Goal: Find specific page/section: Locate a particular part of the current website

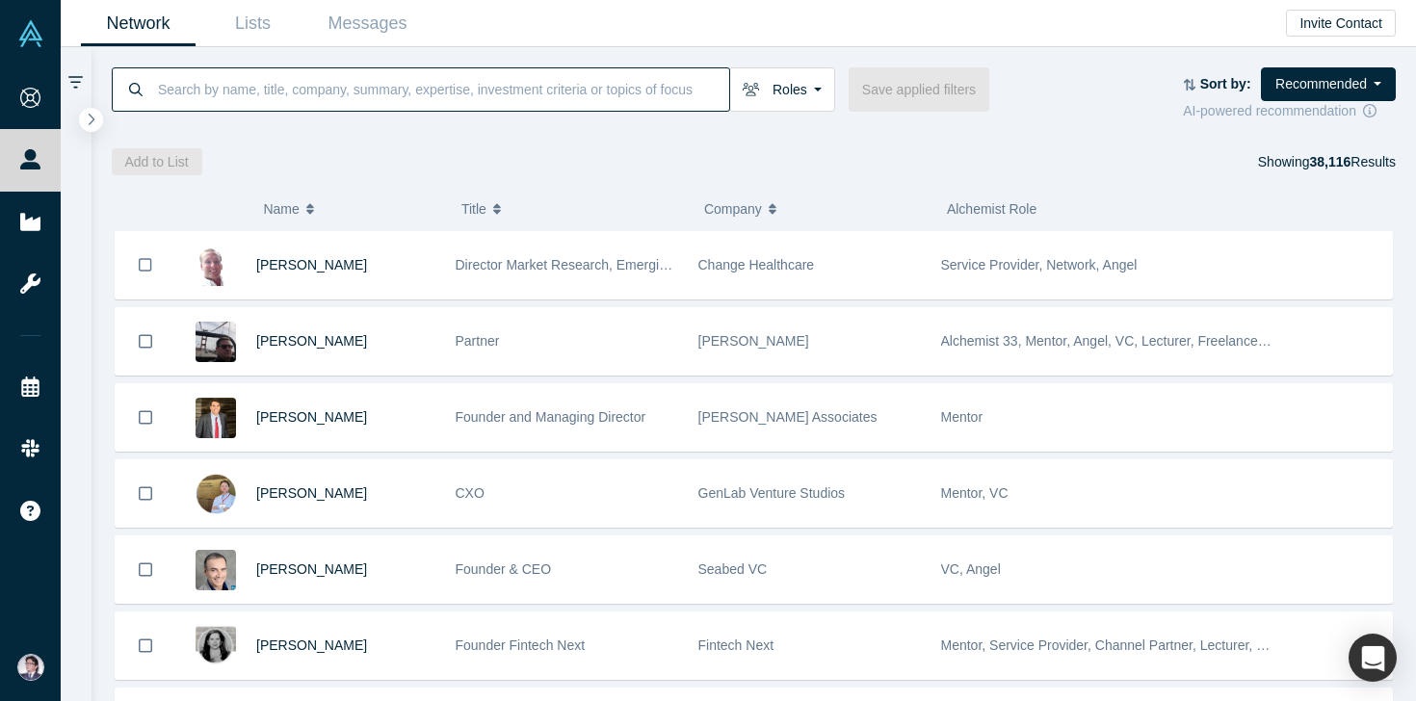
click at [482, 92] on input at bounding box center [442, 88] width 573 height 45
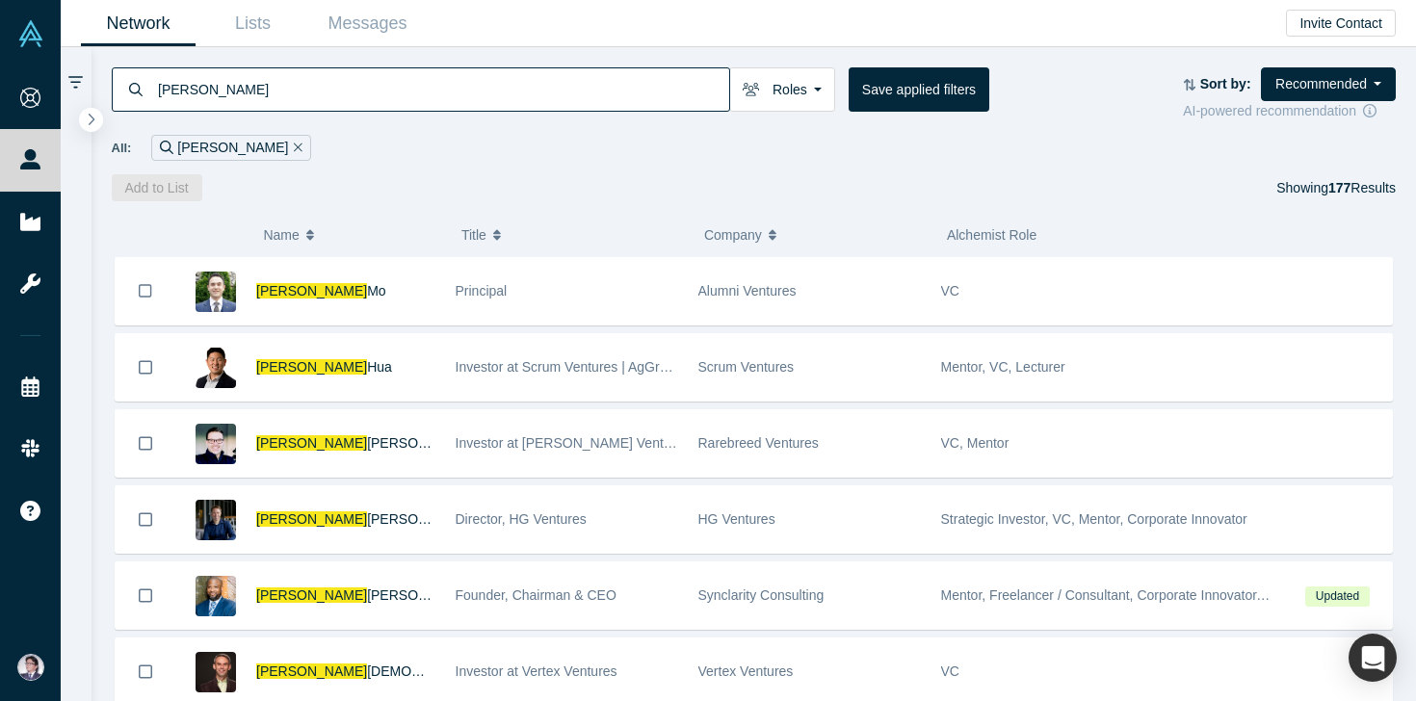
click at [518, 92] on input "[PERSON_NAME]" at bounding box center [442, 88] width 573 height 45
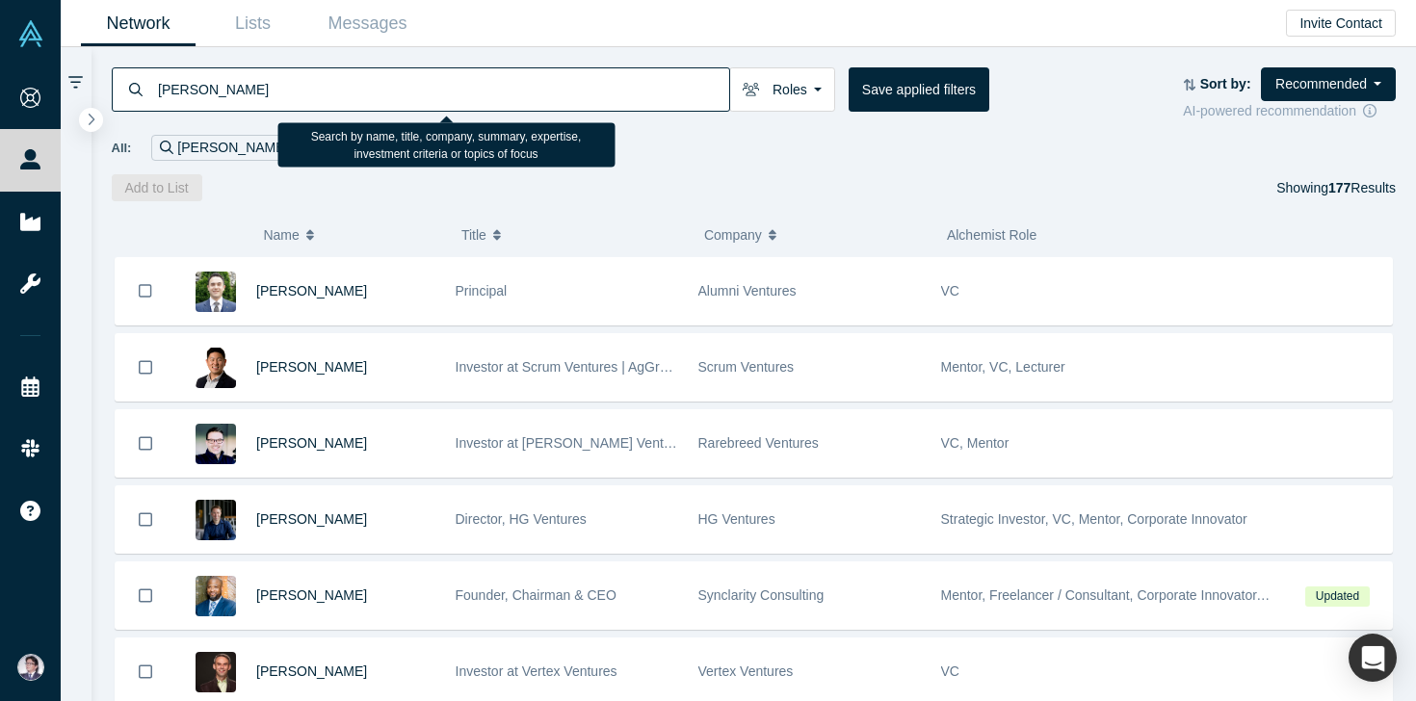
type input "[PERSON_NAME]"
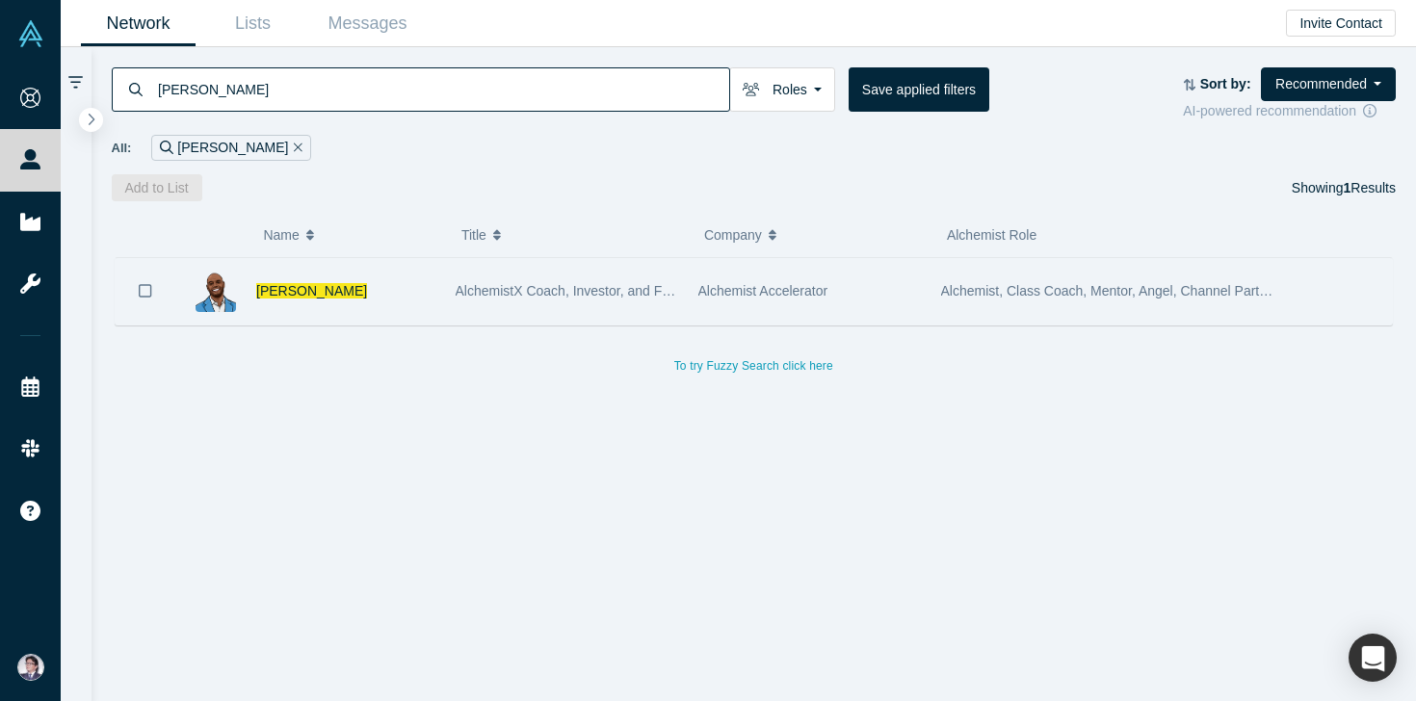
click at [565, 299] on div "AlchemistX Coach, Investor, and Founder" at bounding box center [567, 291] width 222 height 66
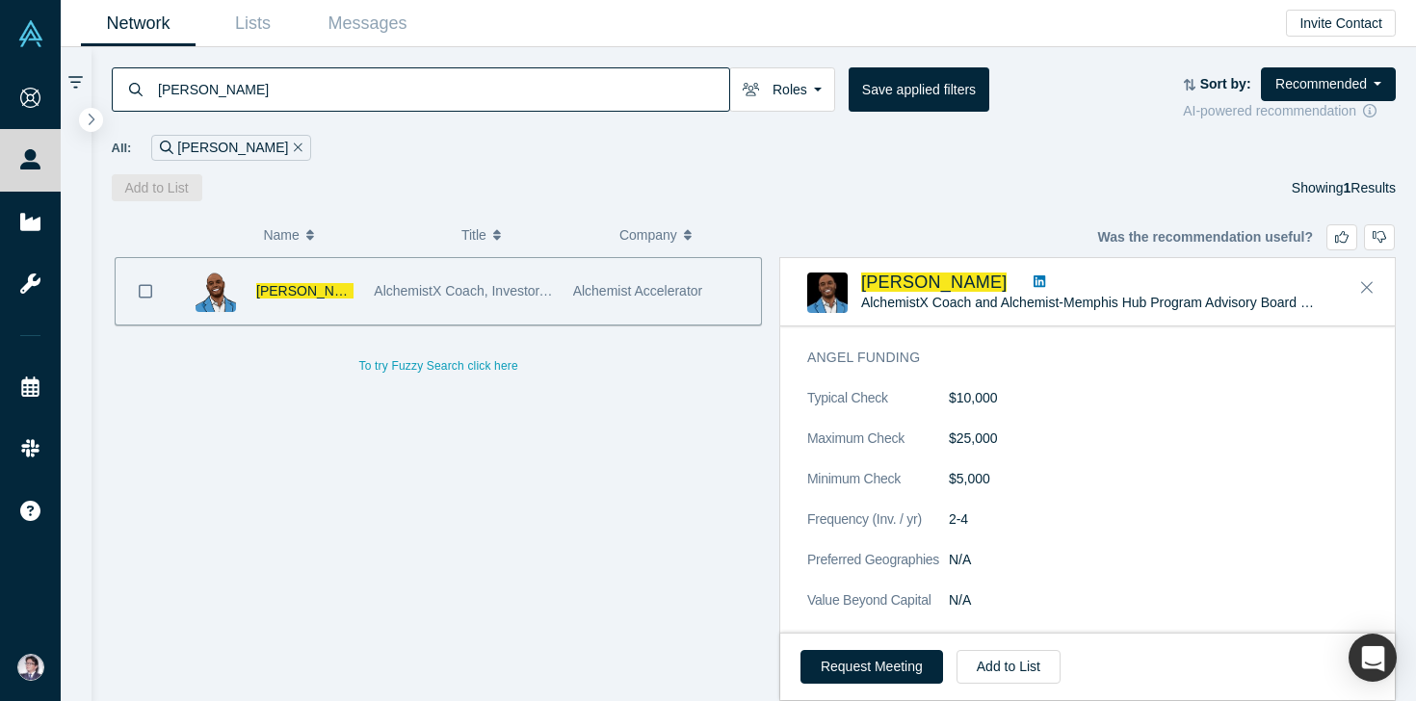
scroll to position [2782, 0]
